Goal: Navigation & Orientation: Understand site structure

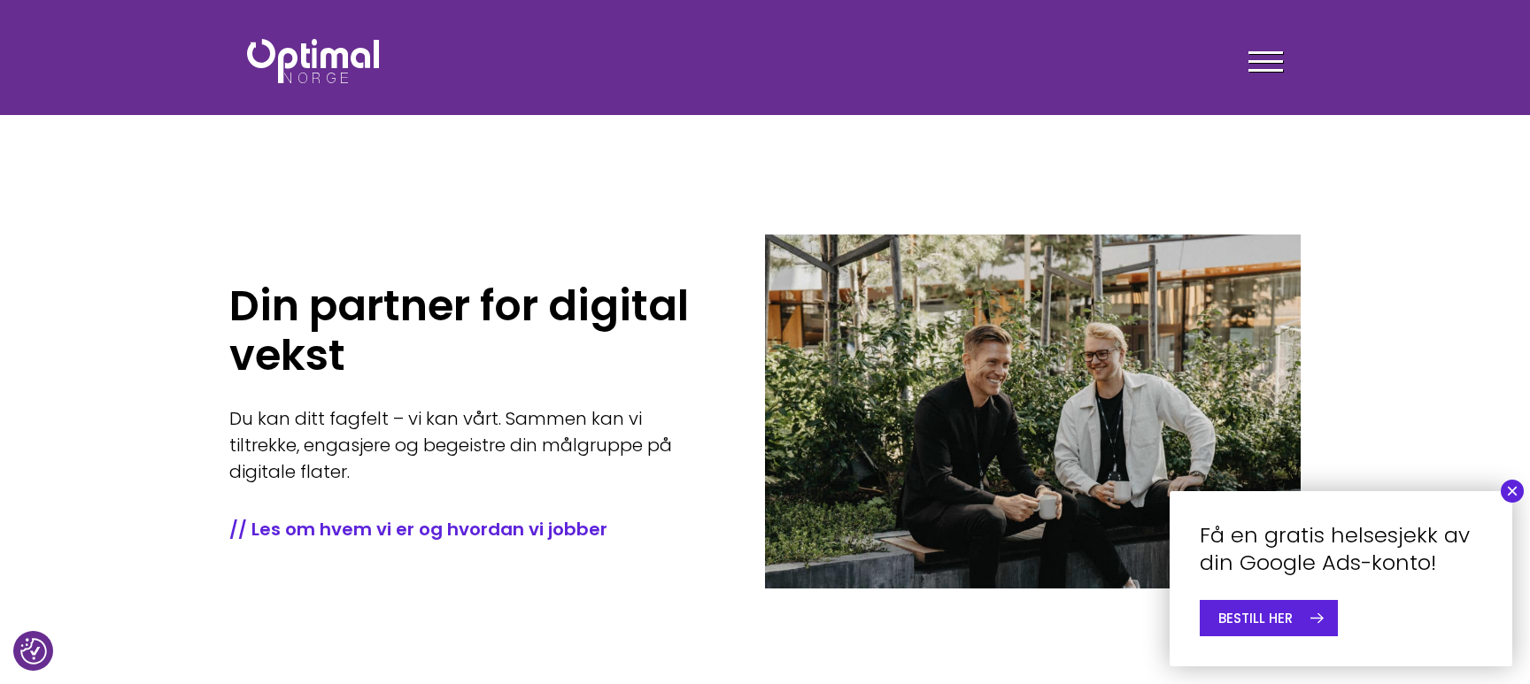
click at [1514, 494] on button "×" at bounding box center [1511, 491] width 23 height 23
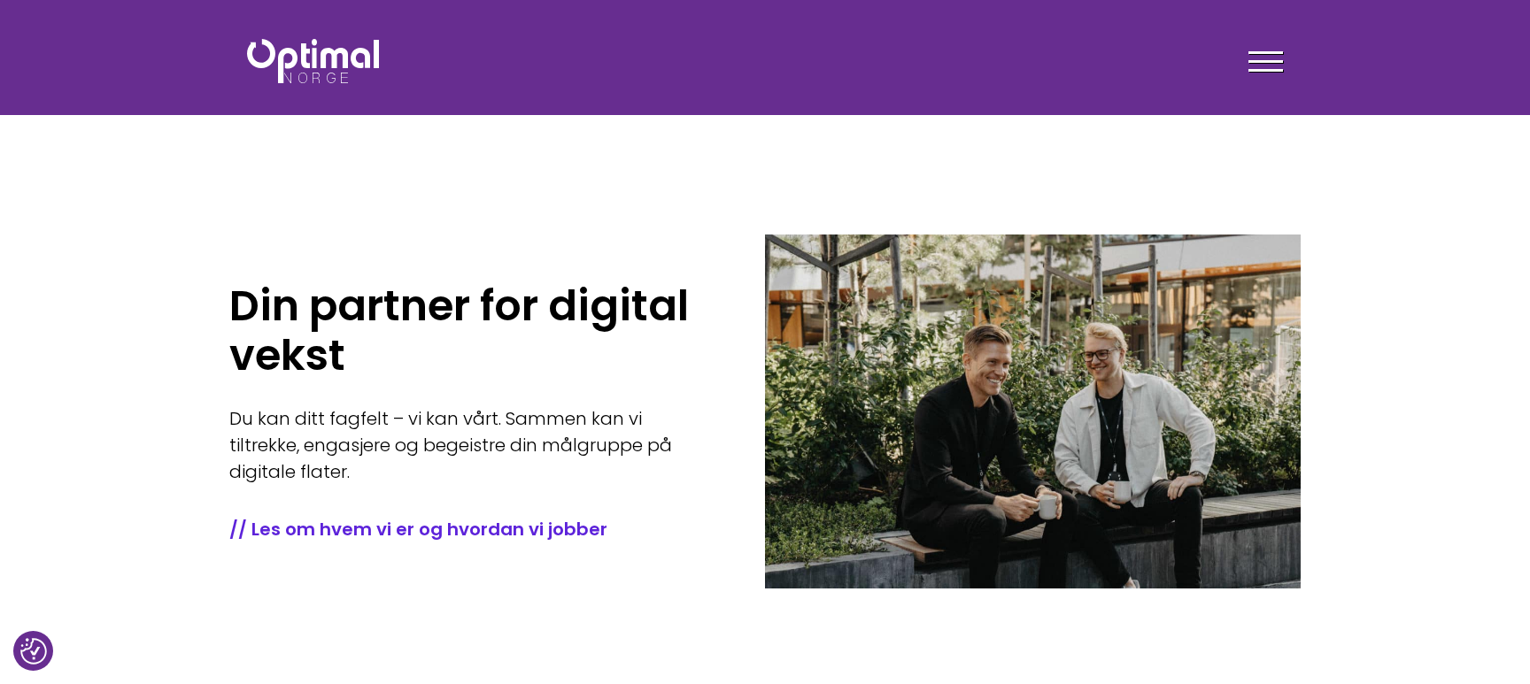
click at [1265, 46] on div at bounding box center [1265, 64] width 35 height 44
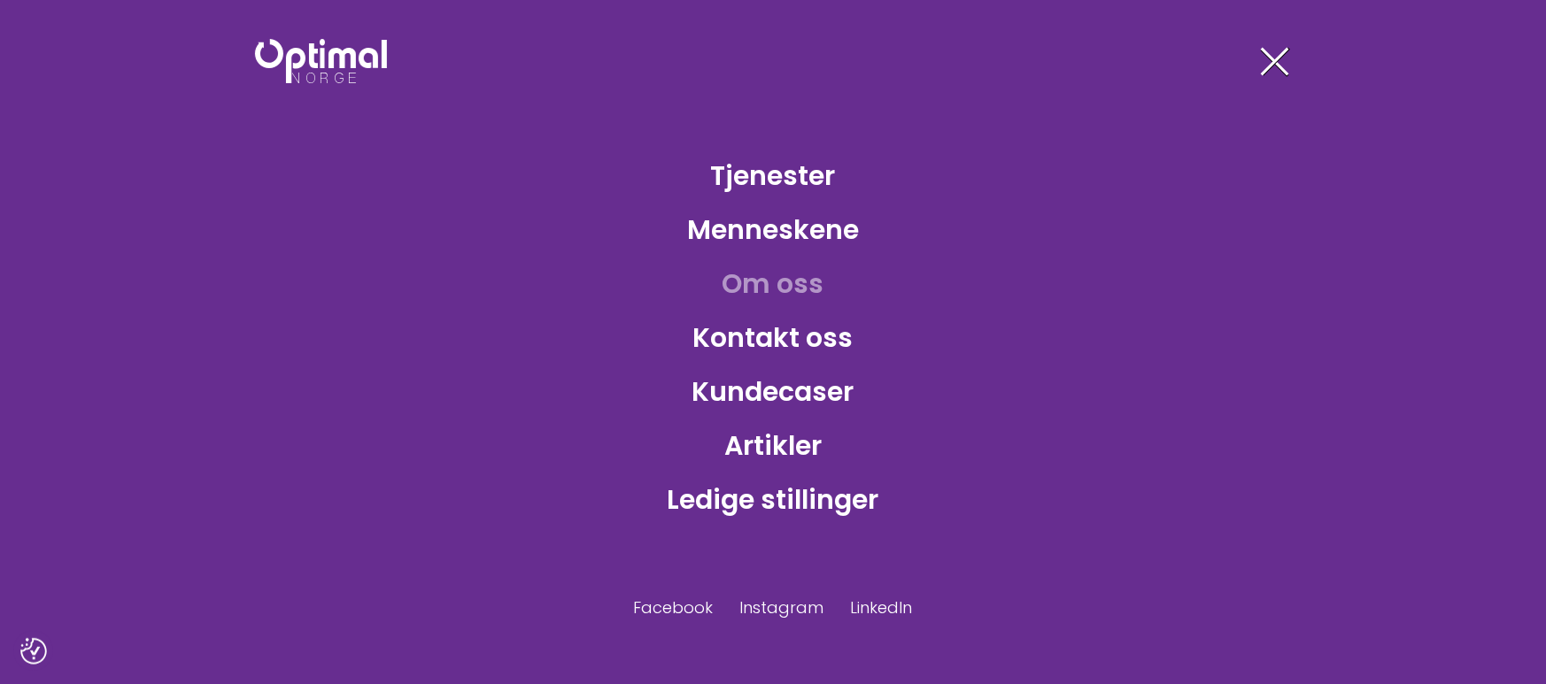
click at [794, 290] on link "Om oss" at bounding box center [773, 284] width 130 height 58
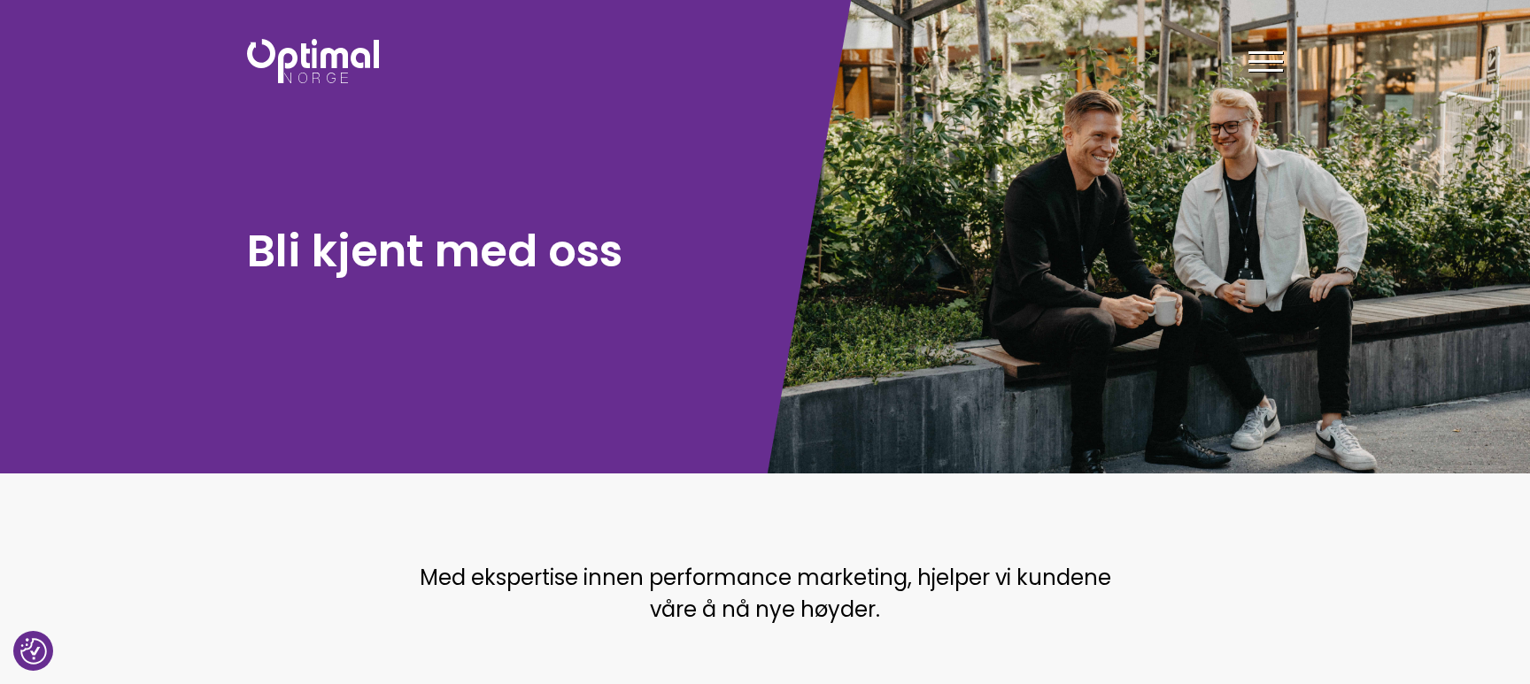
click at [1277, 55] on div at bounding box center [1265, 64] width 35 height 44
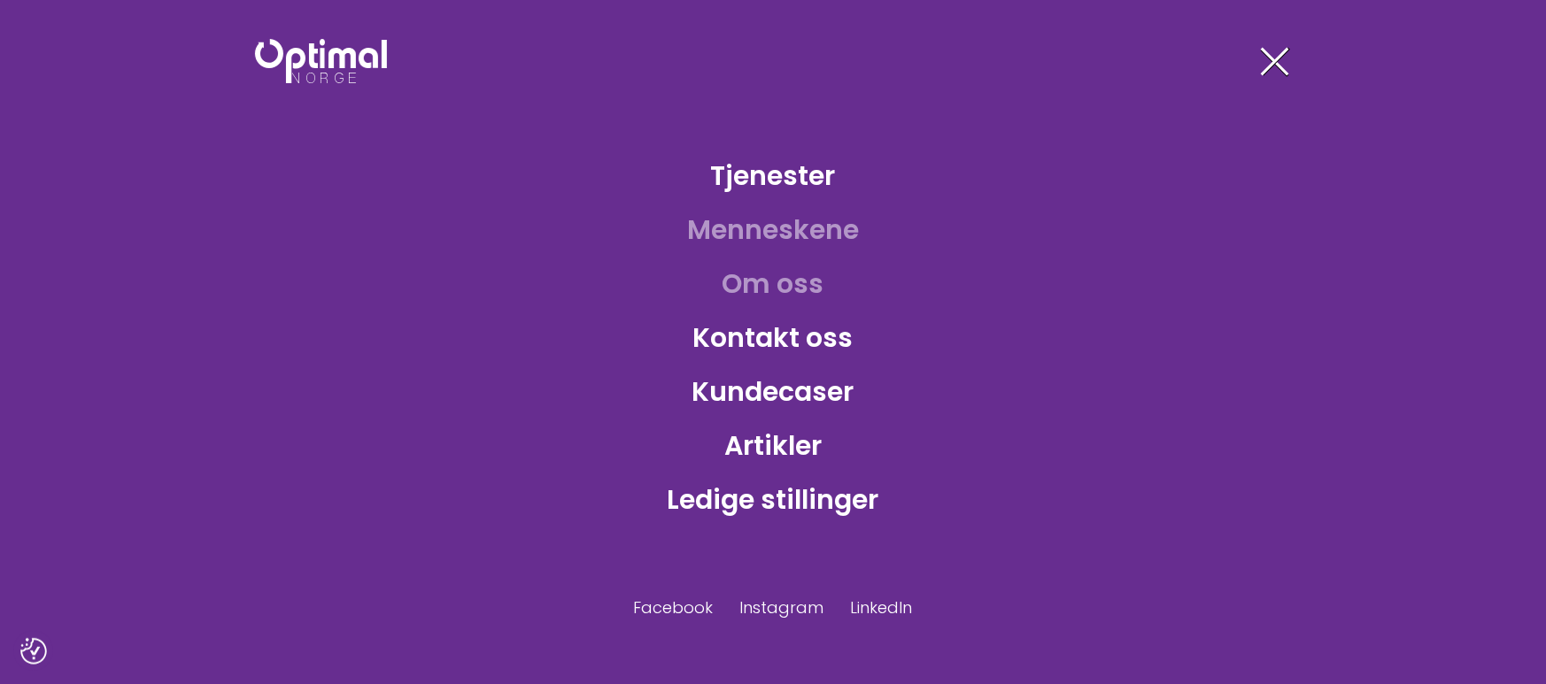
click at [810, 235] on link "Menneskene" at bounding box center [773, 230] width 200 height 58
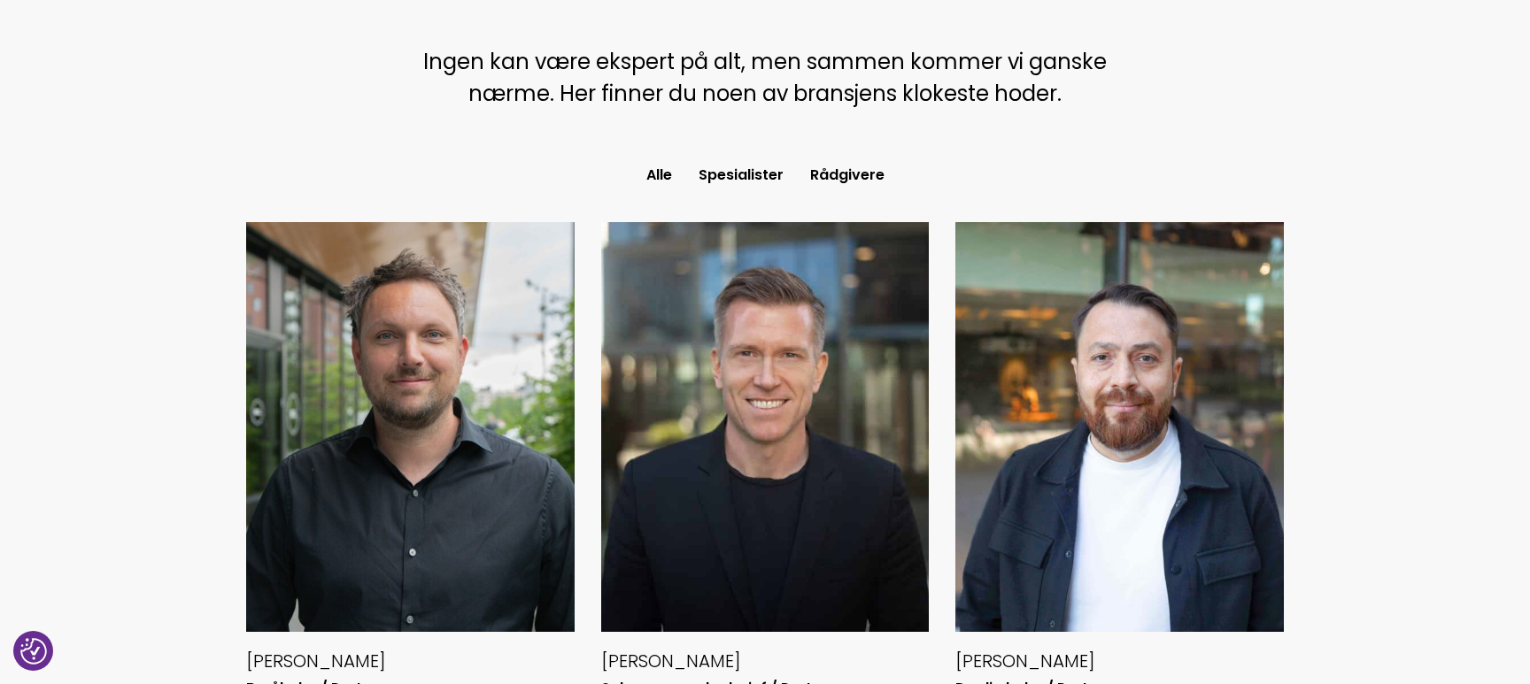
scroll to position [811, 0]
